Goal: Complete application form

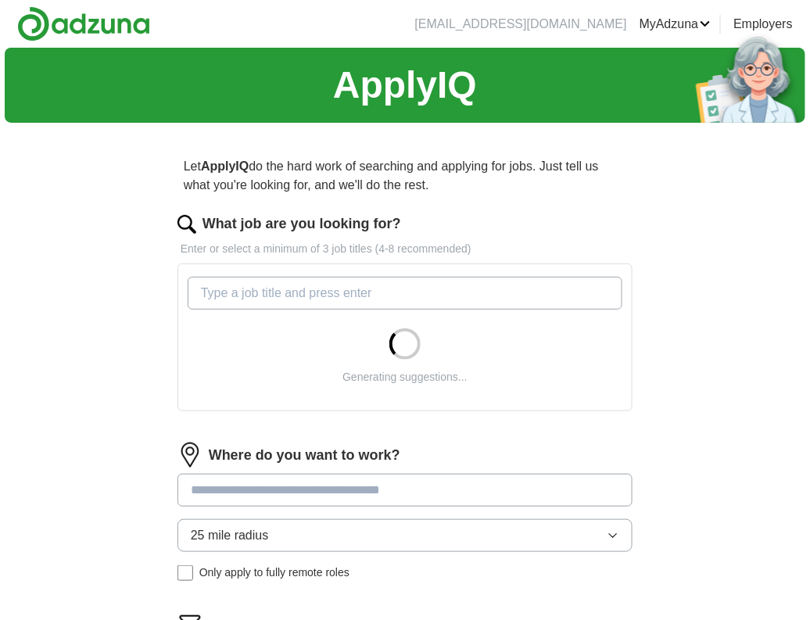
click at [331, 286] on input "What job are you looking for?" at bounding box center [405, 293] width 434 height 33
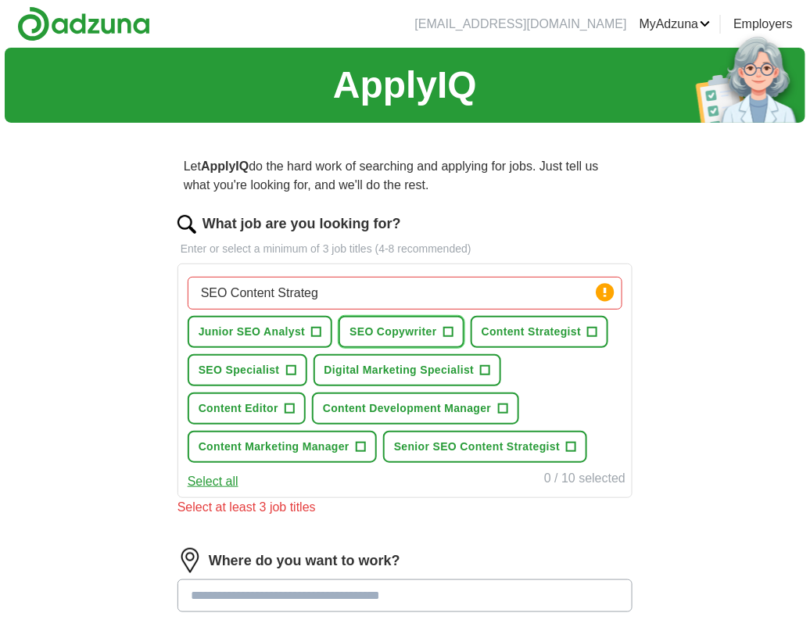
click at [449, 326] on span "+" at bounding box center [447, 332] width 9 height 13
click at [289, 403] on span "+" at bounding box center [288, 408] width 9 height 13
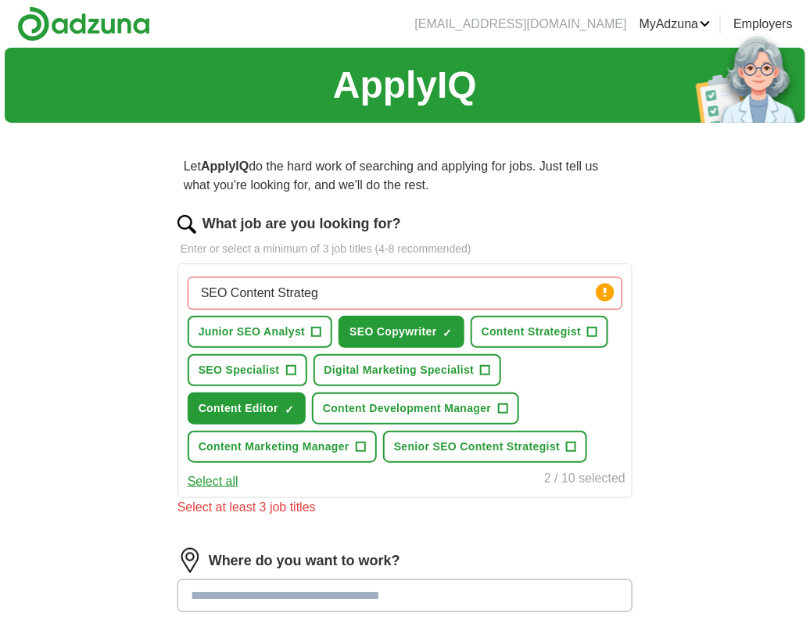
click at [406, 291] on input "SEO Content Strateg" at bounding box center [405, 293] width 434 height 33
type input "Copywriter"
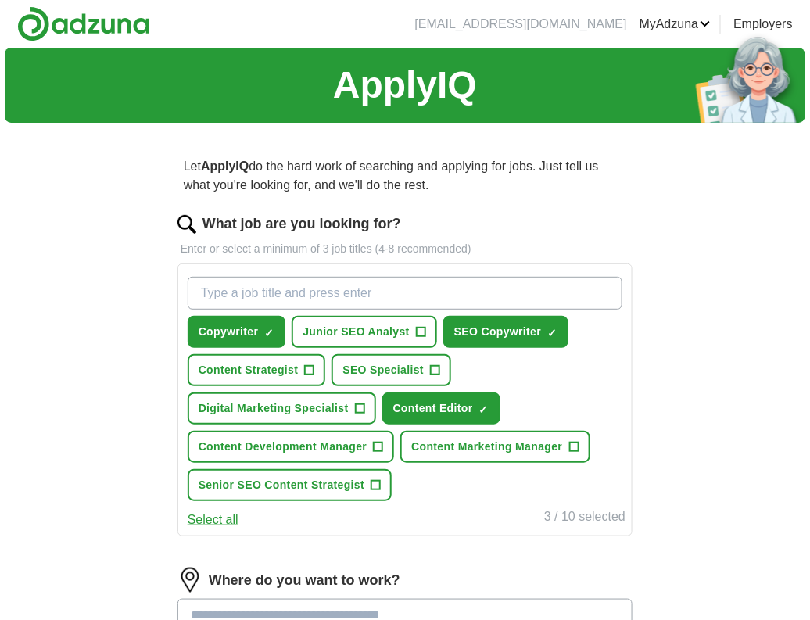
click at [304, 288] on input "What job are you looking for?" at bounding box center [405, 293] width 434 height 33
type input "SEO Copywriter"
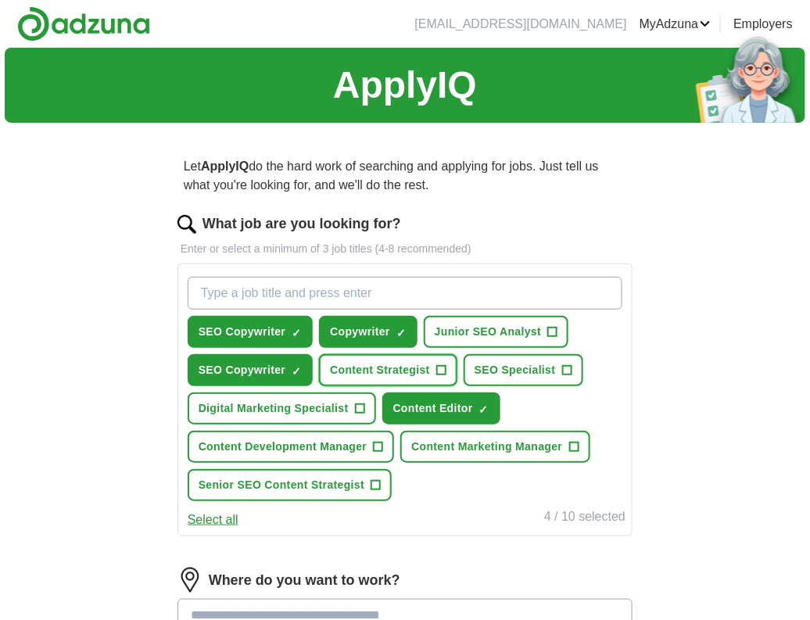
click at [438, 364] on span "+" at bounding box center [440, 370] width 9 height 13
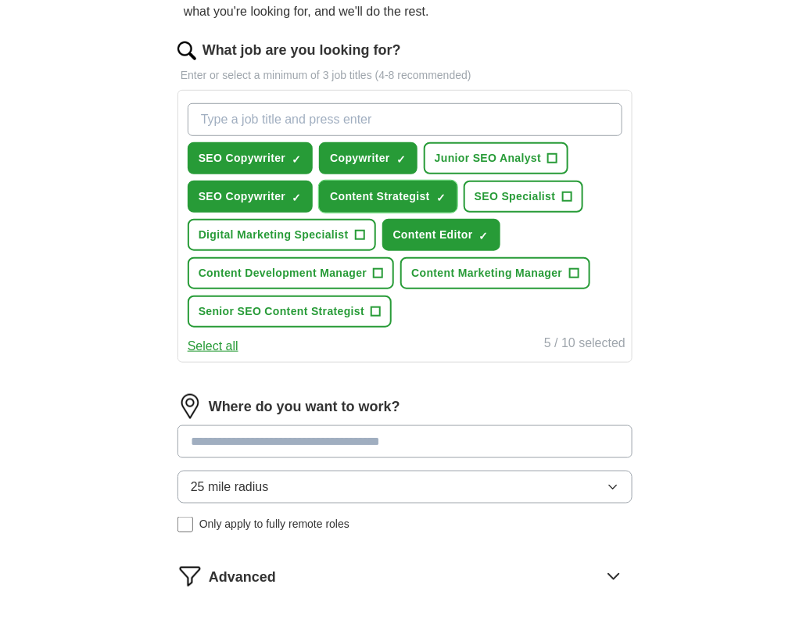
scroll to position [234, 0]
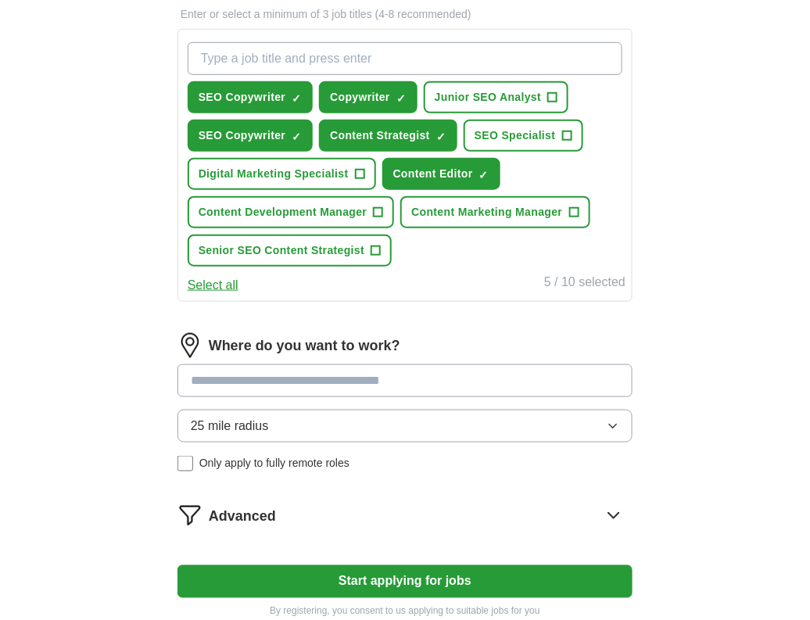
click at [332, 382] on input at bounding box center [404, 380] width 455 height 33
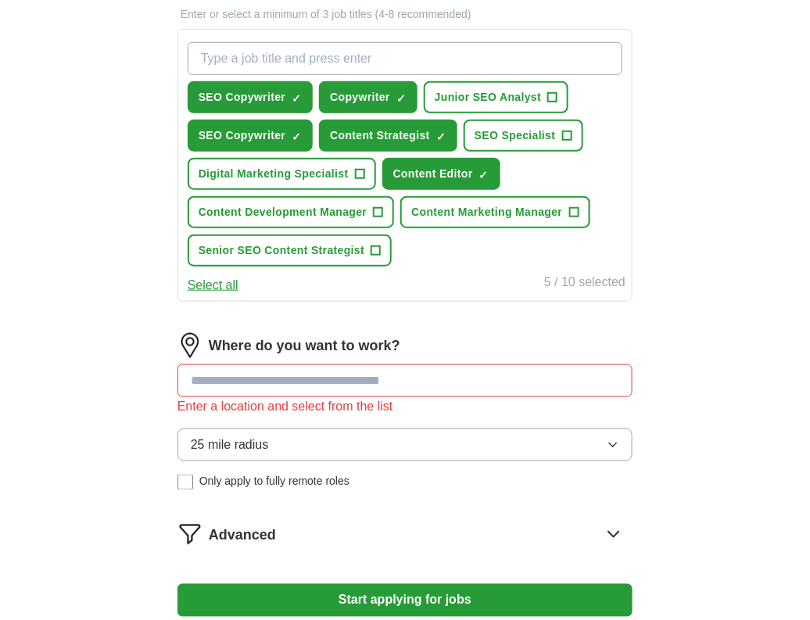
click at [248, 457] on div "25 mile radius Only apply to fully remote roles" at bounding box center [404, 459] width 455 height 62
click at [245, 388] on input at bounding box center [404, 380] width 455 height 33
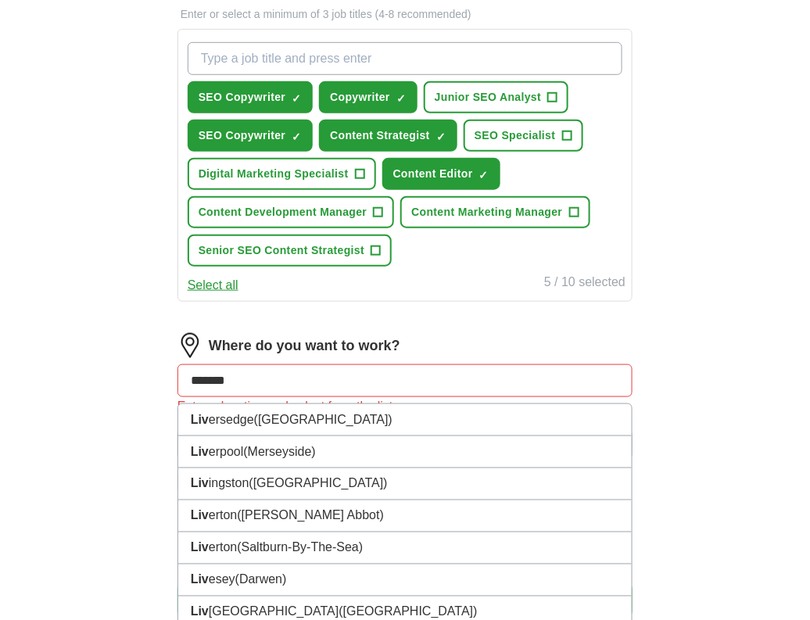
type input "********"
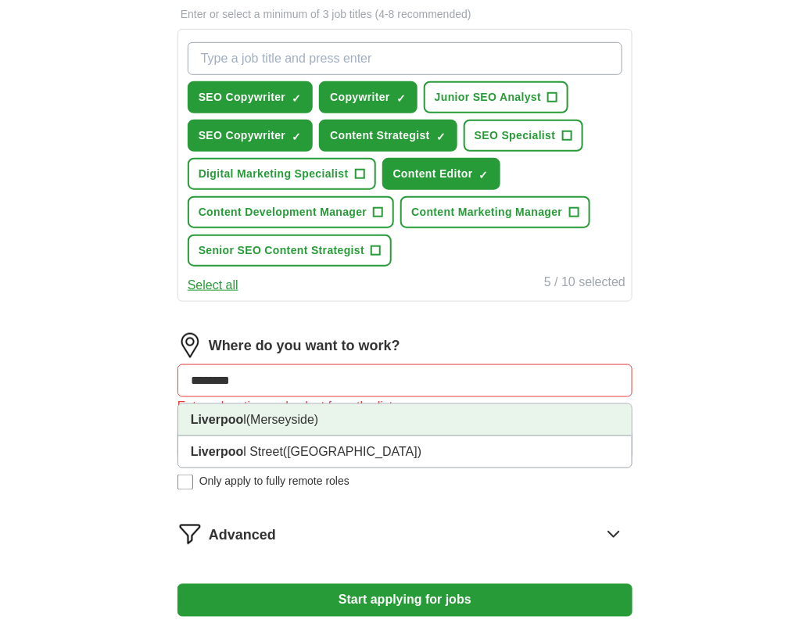
click at [255, 413] on span "(Merseyside)" at bounding box center [282, 419] width 72 height 13
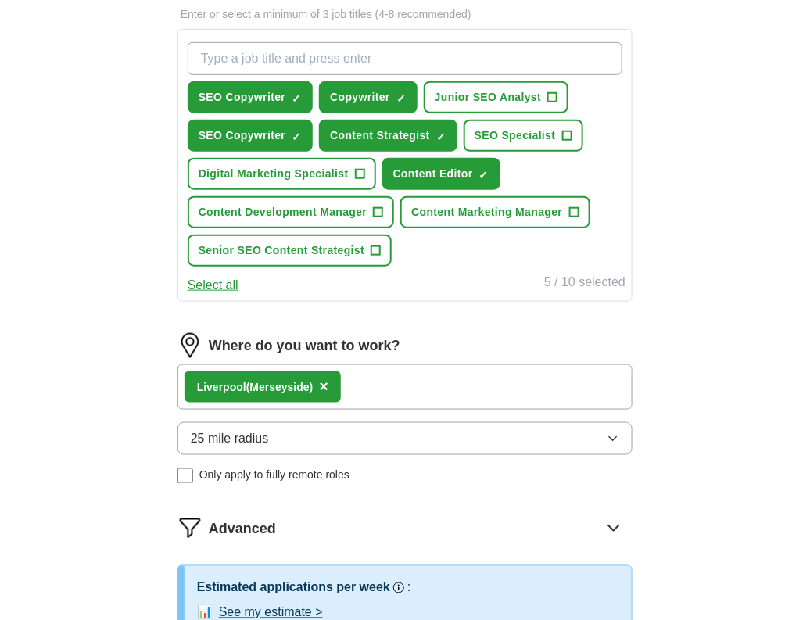
click at [258, 429] on span "25 mile radius" at bounding box center [230, 438] width 78 height 19
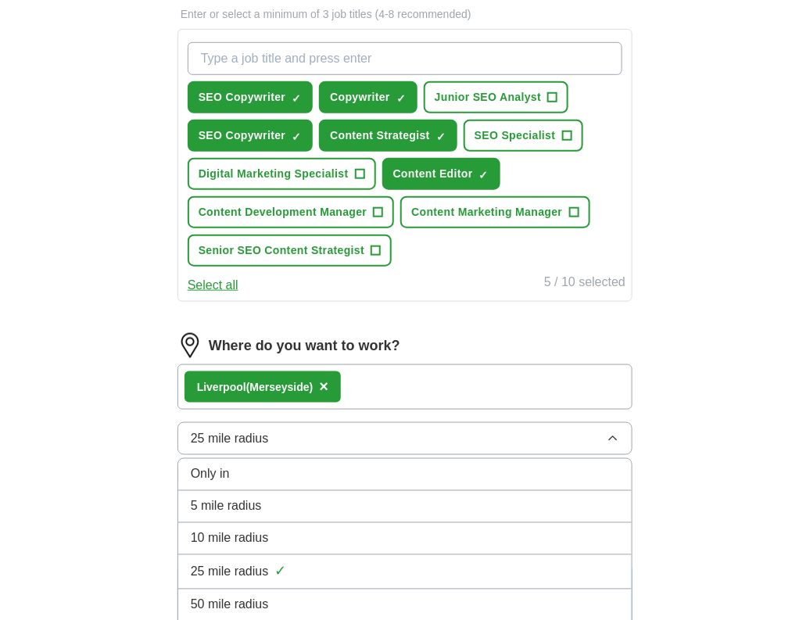
click at [236, 529] on span "10 mile radius" at bounding box center [230, 538] width 78 height 19
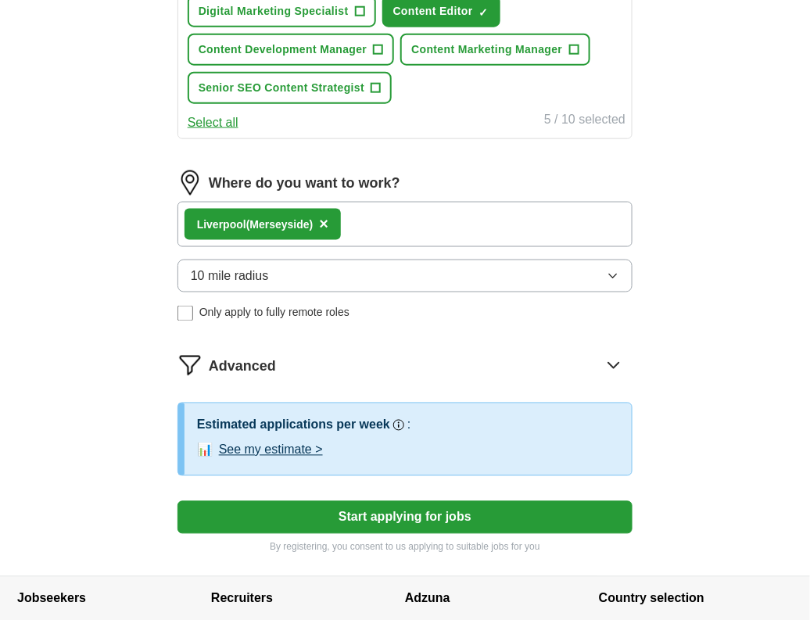
scroll to position [469, 0]
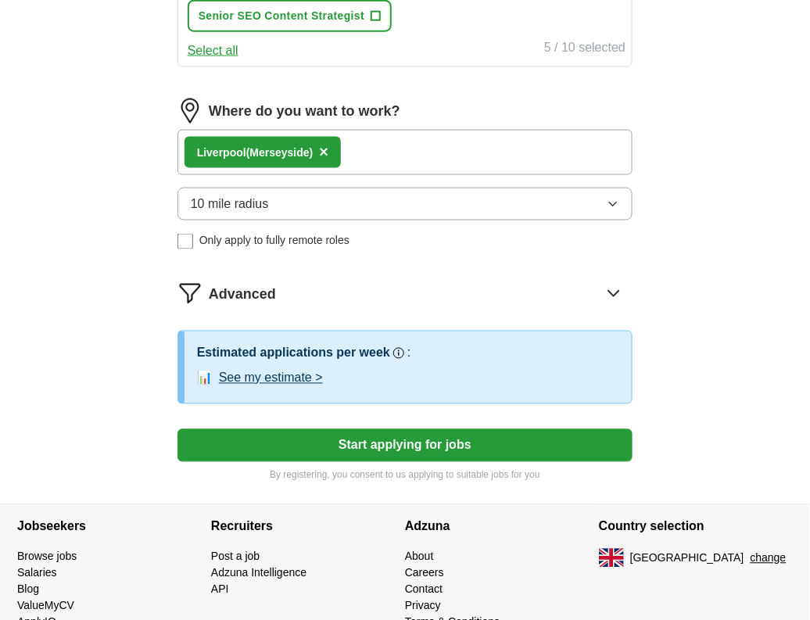
click at [255, 236] on span "Only apply to fully remote roles" at bounding box center [274, 241] width 150 height 16
click at [281, 370] on button "See my estimate >" at bounding box center [271, 378] width 104 height 19
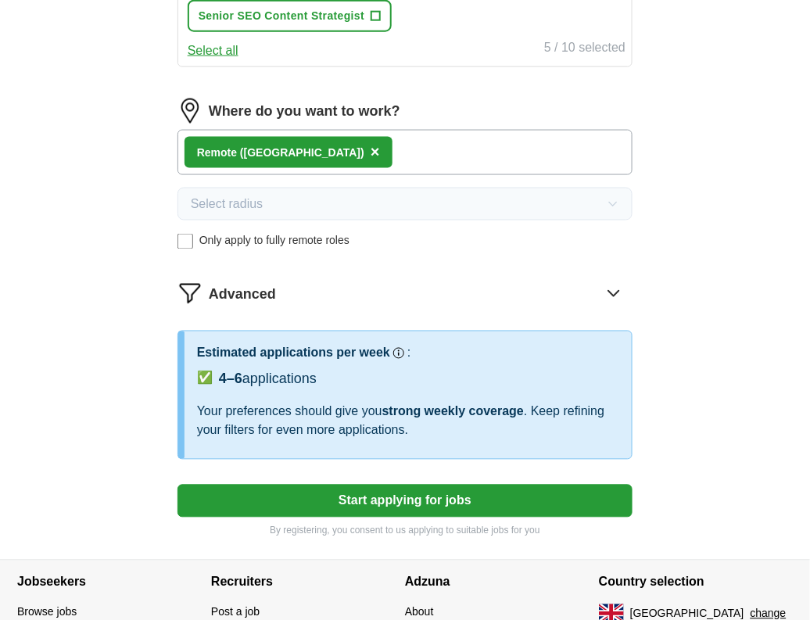
click at [328, 488] on button "Start applying for jobs" at bounding box center [404, 500] width 455 height 33
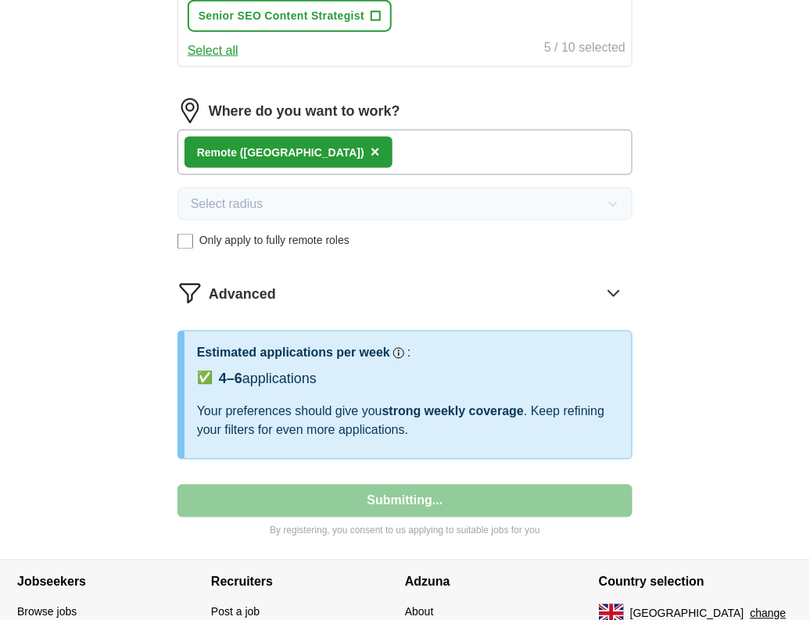
select select "**"
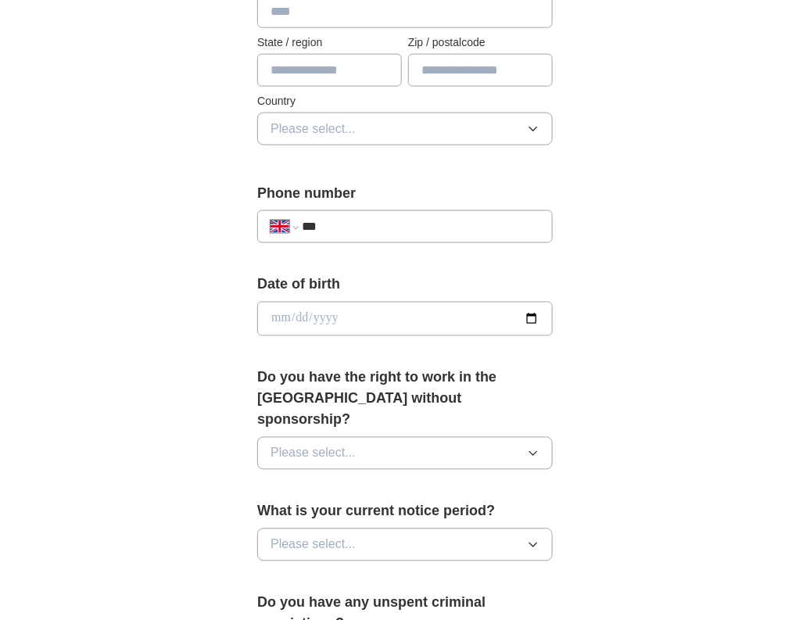
click at [359, 223] on input "***" at bounding box center [421, 226] width 238 height 19
type input "**********"
type input "********"
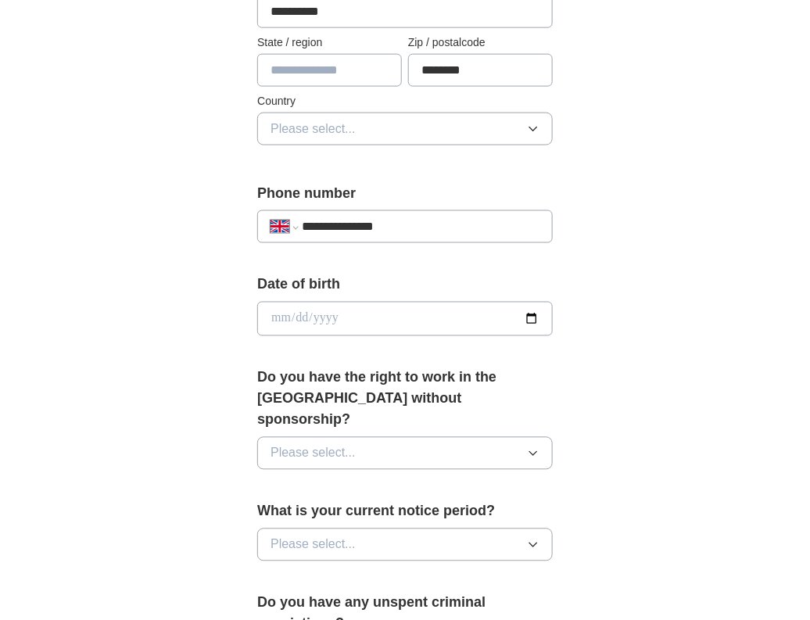
scroll to position [467, 0]
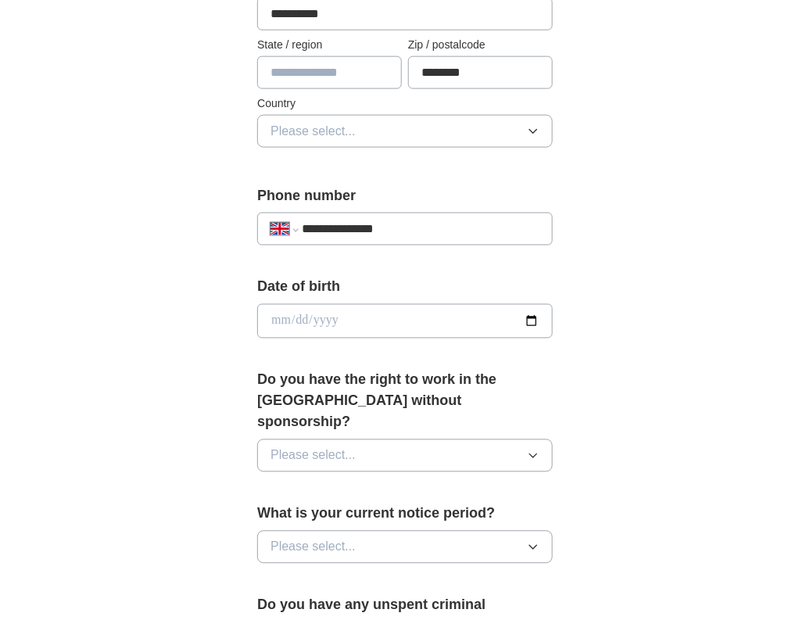
click at [337, 72] on input "text" at bounding box center [329, 72] width 145 height 33
type input "**********"
click at [352, 116] on button "Please select..." at bounding box center [404, 131] width 295 height 33
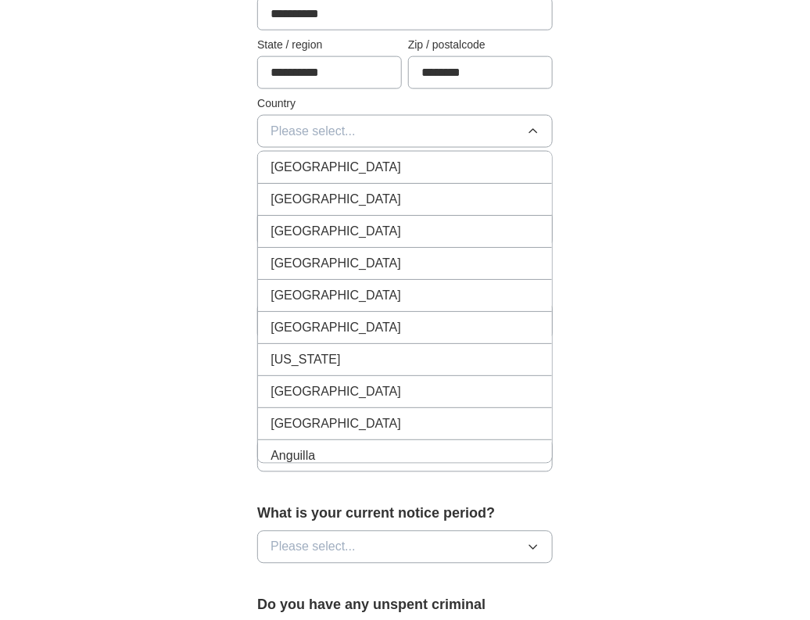
click at [344, 158] on span "[GEOGRAPHIC_DATA]" at bounding box center [335, 167] width 130 height 19
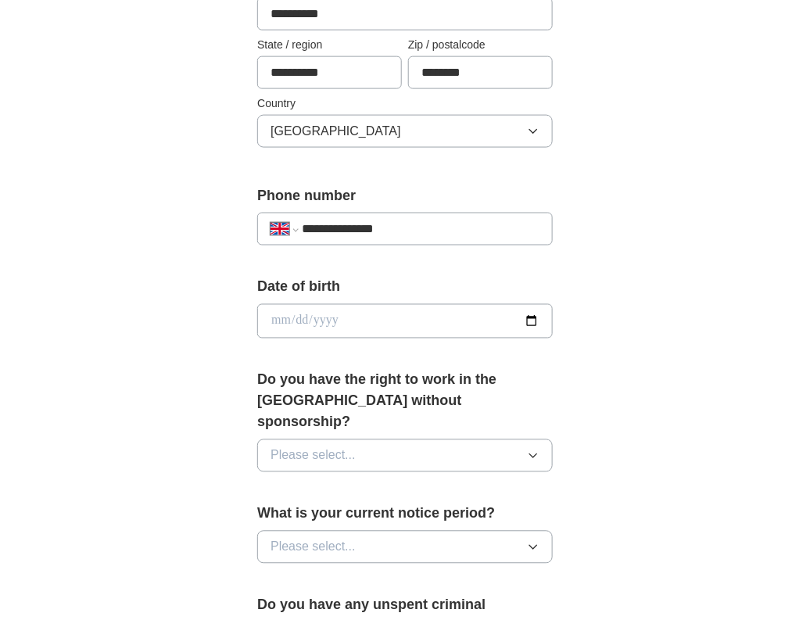
click at [337, 313] on input "date" at bounding box center [404, 321] width 295 height 34
click at [335, 316] on input "date" at bounding box center [404, 321] width 295 height 34
click at [284, 316] on input "date" at bounding box center [404, 321] width 295 height 34
type input "**********"
click at [385, 439] on button "Please select..." at bounding box center [404, 455] width 295 height 33
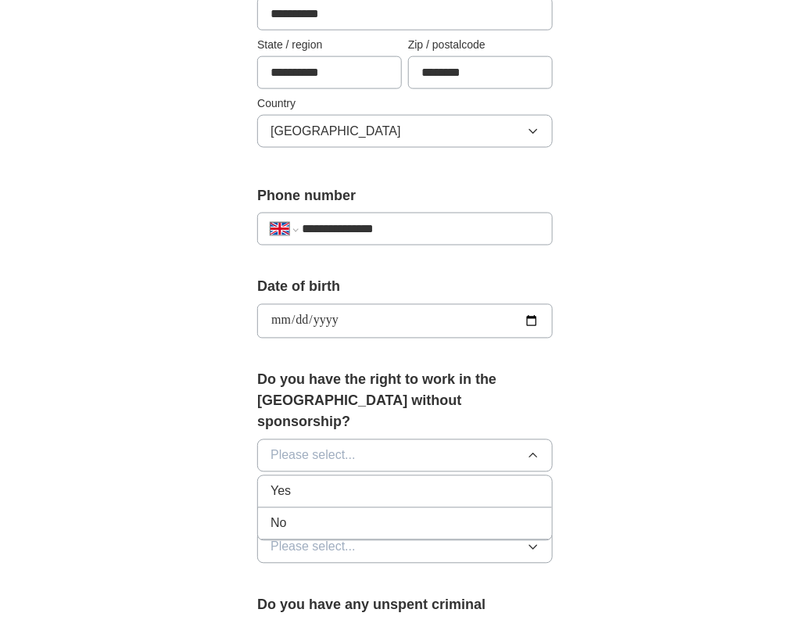
click at [352, 482] on div "Yes" at bounding box center [404, 491] width 269 height 19
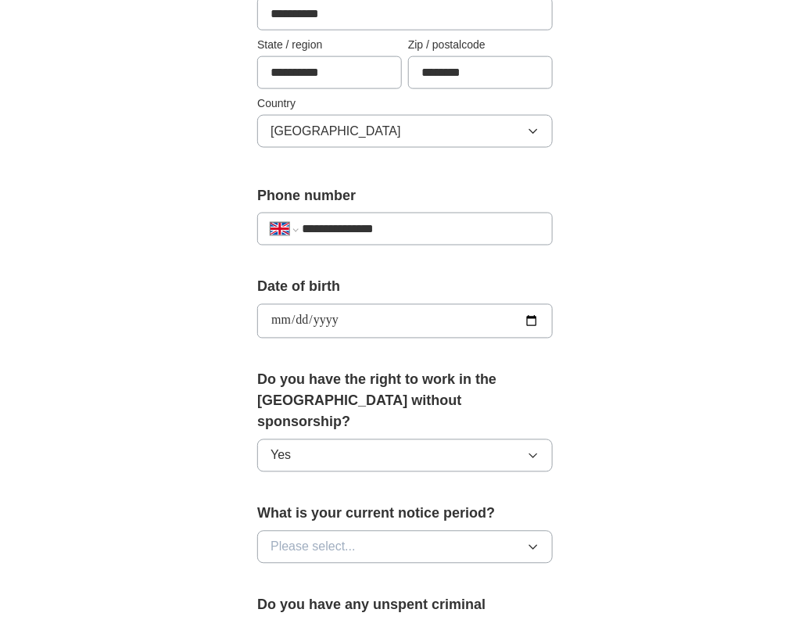
click at [352, 538] on span "Please select..." at bounding box center [312, 547] width 85 height 19
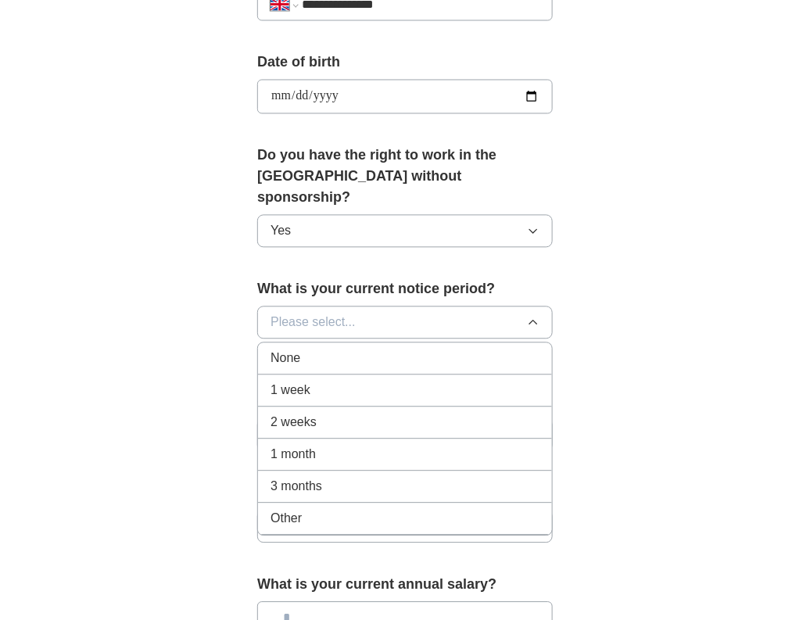
scroll to position [701, 0]
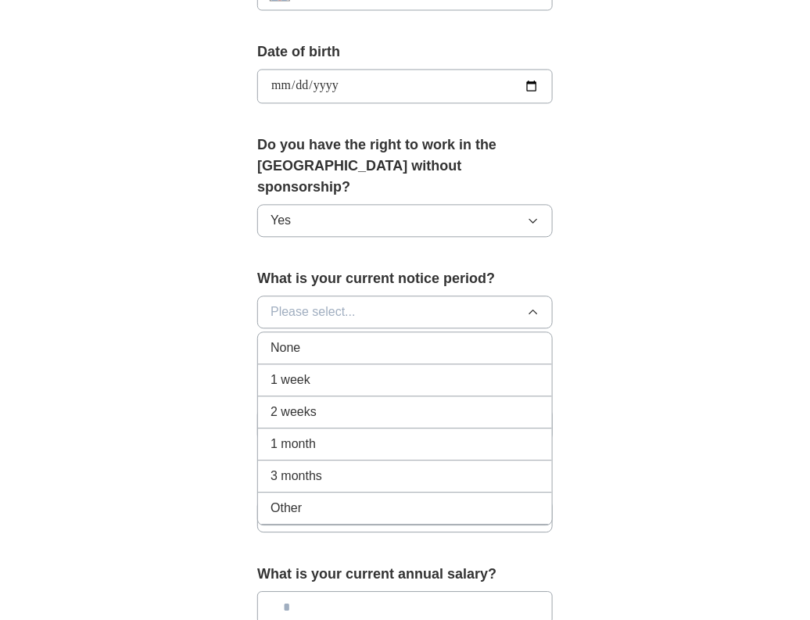
click at [314, 429] on li "1 month" at bounding box center [405, 445] width 294 height 32
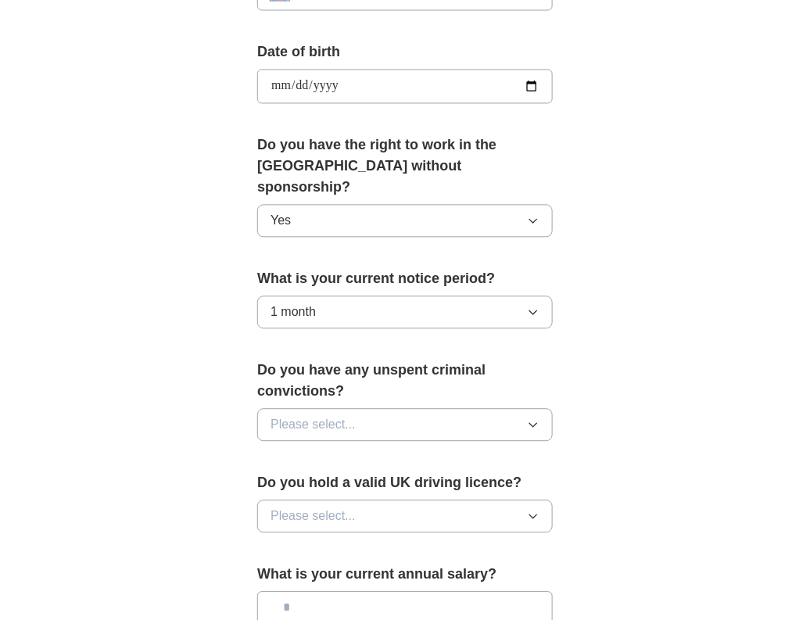
click at [297, 416] on span "Please select..." at bounding box center [312, 425] width 85 height 19
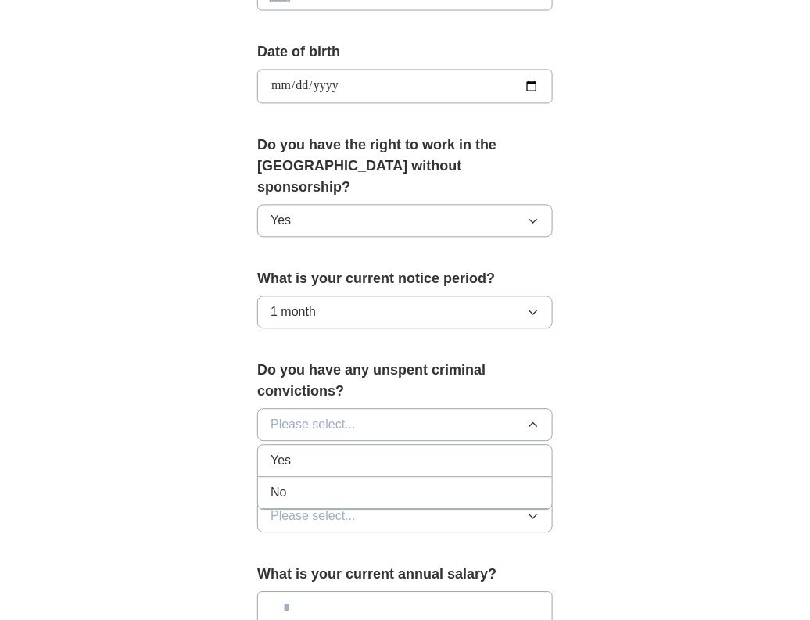
click at [313, 484] on div "No" at bounding box center [404, 493] width 269 height 19
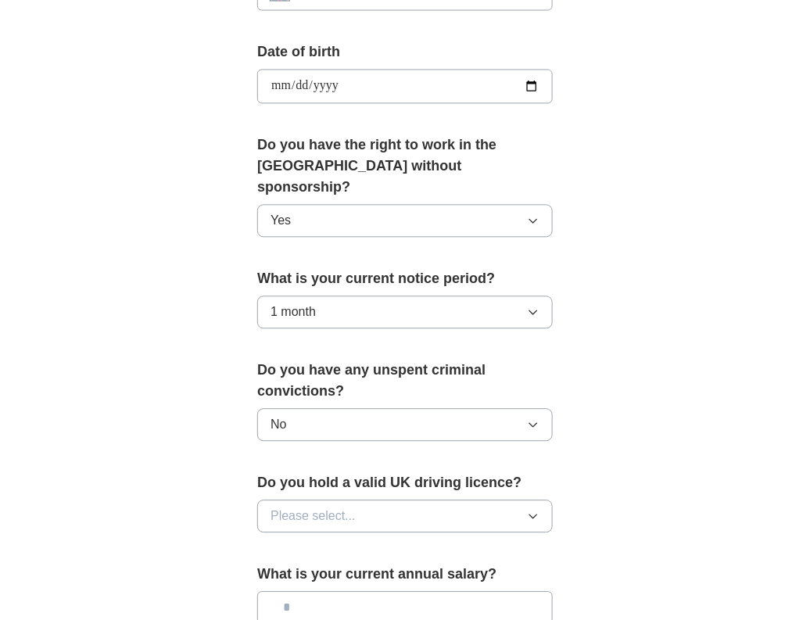
click at [313, 507] on span "Please select..." at bounding box center [312, 516] width 85 height 19
click at [305, 537] on li "Yes" at bounding box center [405, 553] width 294 height 32
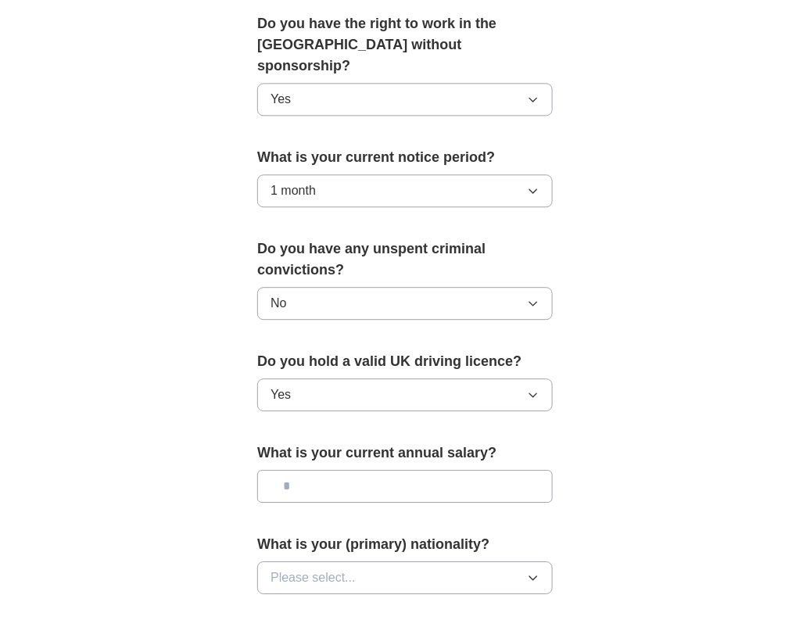
scroll to position [857, 0]
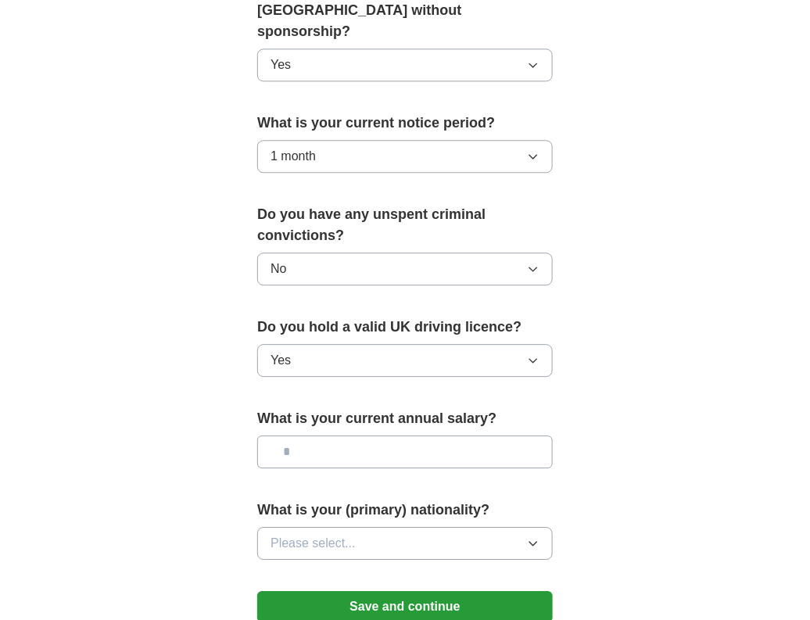
click at [334, 435] on input "text" at bounding box center [404, 451] width 295 height 33
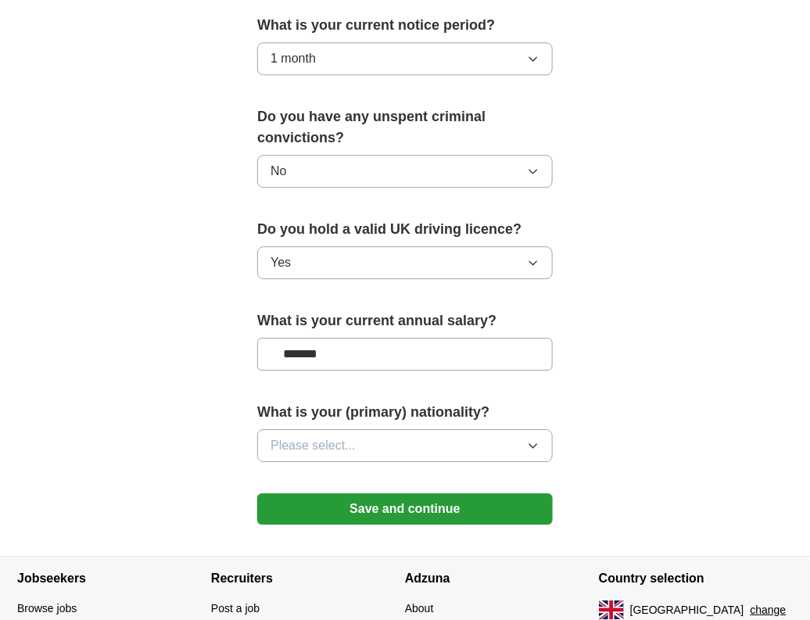
scroll to position [1014, 0]
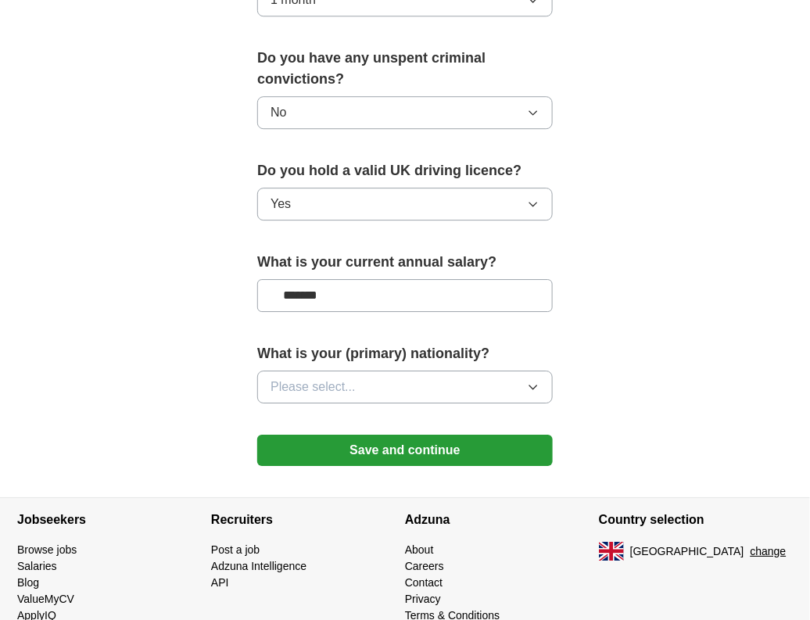
type input "*******"
click at [378, 370] on button "Please select..." at bounding box center [404, 386] width 295 height 33
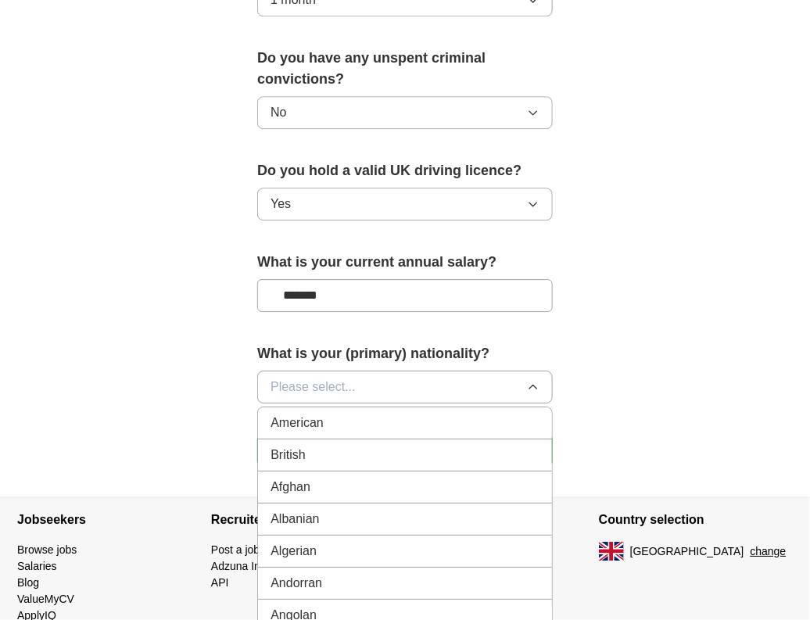
click at [345, 445] on div "British" at bounding box center [404, 454] width 269 height 19
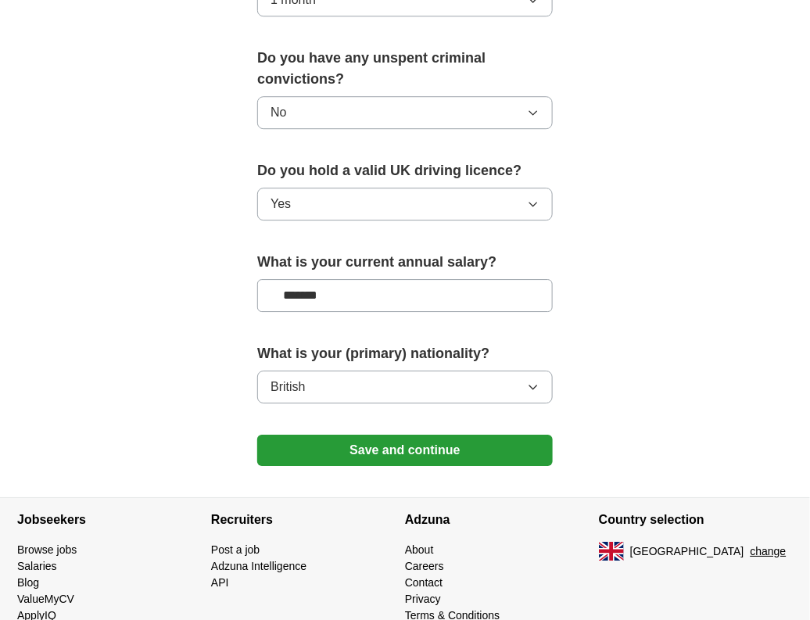
click at [360, 434] on button "Save and continue" at bounding box center [404, 449] width 295 height 31
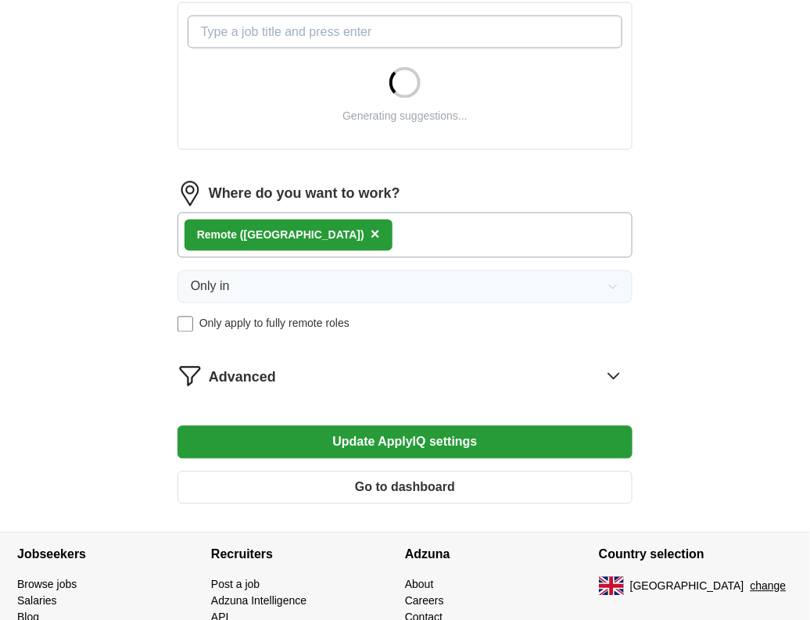
scroll to position [653, 0]
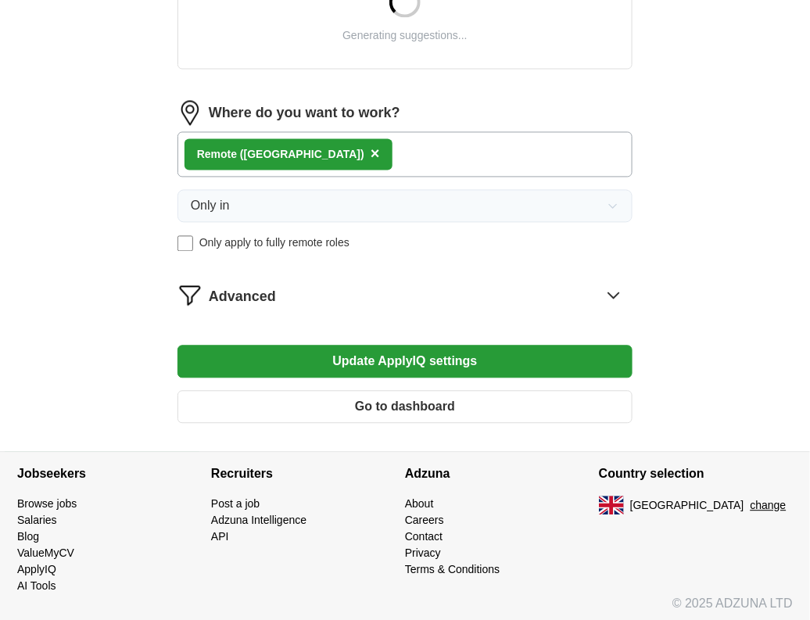
click at [370, 391] on button "Go to dashboard" at bounding box center [404, 407] width 455 height 33
